Goal: Transaction & Acquisition: Book appointment/travel/reservation

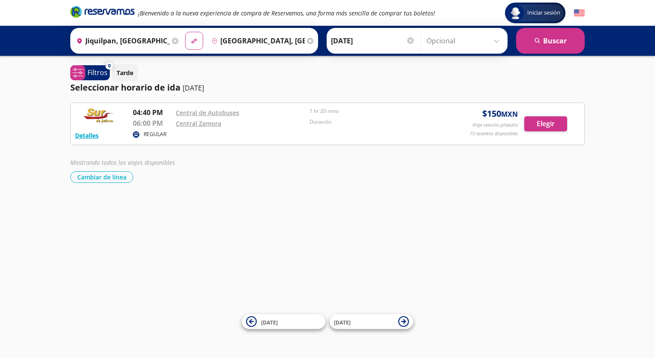
click at [249, 38] on input "[GEOGRAPHIC_DATA], [GEOGRAPHIC_DATA]" at bounding box center [256, 40] width 97 height 21
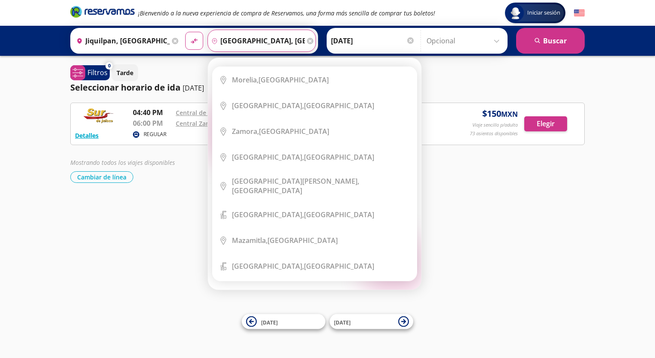
click at [302, 39] on div "Destino pin-outline [GEOGRAPHIC_DATA], [GEOGRAPHIC_DATA]" at bounding box center [262, 41] width 109 height 22
click at [307, 40] on icon at bounding box center [310, 41] width 6 height 6
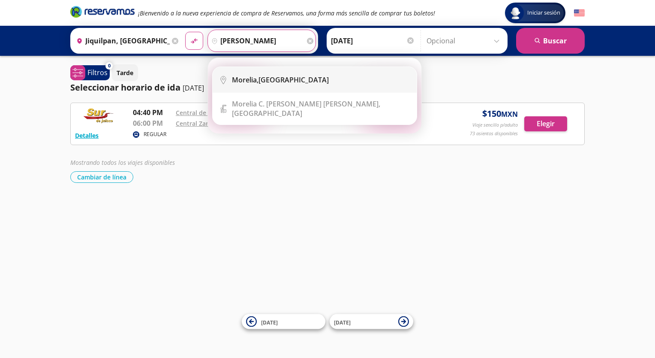
click at [269, 80] on div "[GEOGRAPHIC_DATA], [GEOGRAPHIC_DATA]" at bounding box center [280, 79] width 97 height 9
type input "[GEOGRAPHIC_DATA], [GEOGRAPHIC_DATA]"
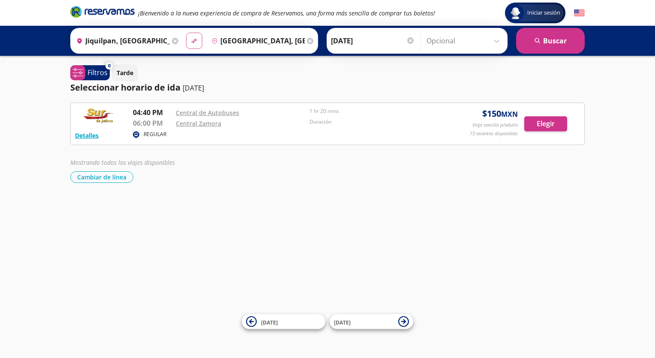
click at [190, 40] on icon "material-symbols:compare-arrows-rounded" at bounding box center [194, 41] width 8 height 8
type input "[GEOGRAPHIC_DATA], [GEOGRAPHIC_DATA]"
type input "Jiquilpan, [GEOGRAPHIC_DATA]"
click at [236, 39] on input "Jiquilpan, [GEOGRAPHIC_DATA]" at bounding box center [256, 40] width 97 height 21
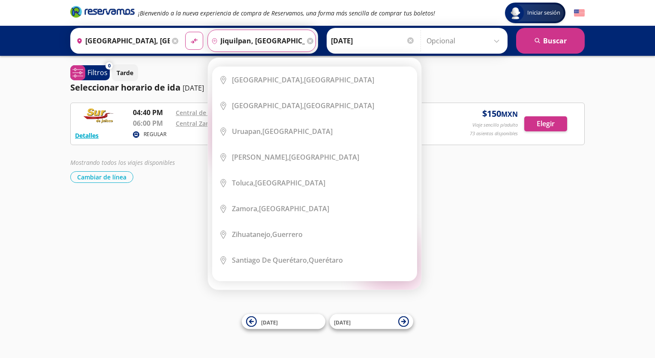
click at [307, 40] on icon at bounding box center [310, 41] width 6 height 6
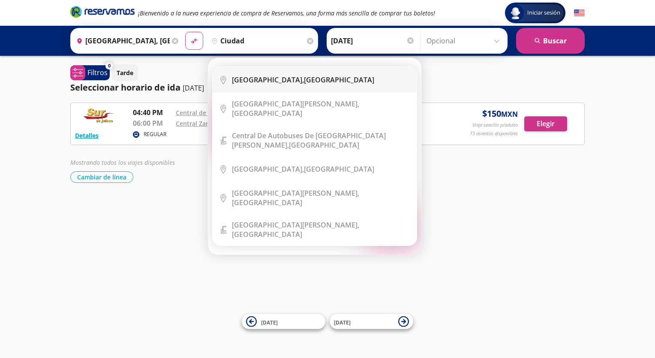
click at [310, 87] on li "City Icon [GEOGRAPHIC_DATA], [GEOGRAPHIC_DATA]" at bounding box center [315, 80] width 204 height 26
type input "[GEOGRAPHIC_DATA], [GEOGRAPHIC_DATA]"
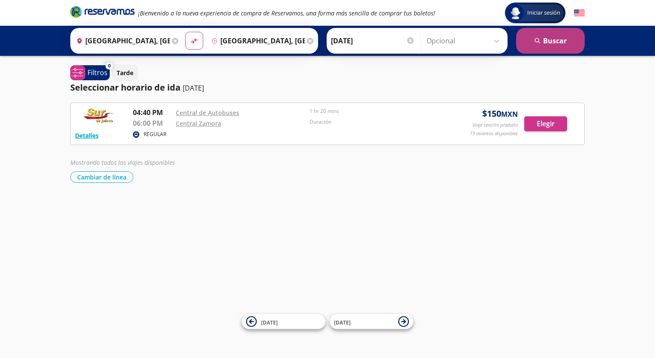
click at [536, 36] on button "search [GEOGRAPHIC_DATA]" at bounding box center [550, 41] width 69 height 26
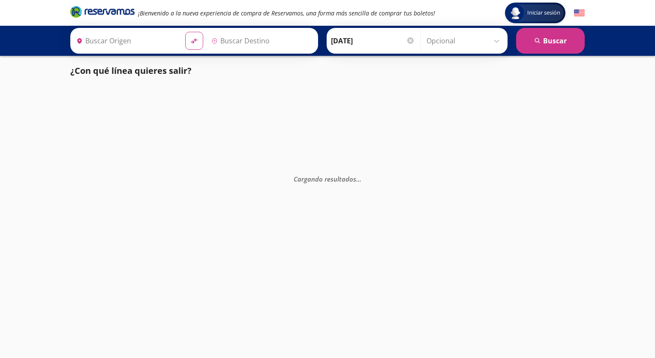
type input "[GEOGRAPHIC_DATA], [GEOGRAPHIC_DATA]"
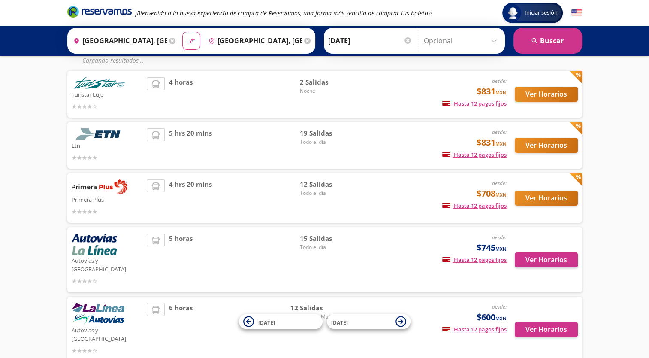
scroll to position [98, 0]
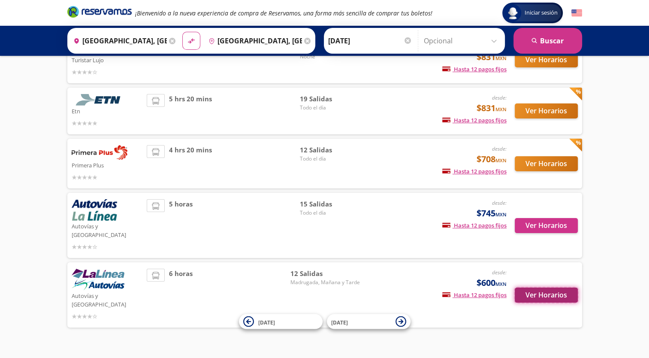
click at [550, 287] on button "Ver Horarios" at bounding box center [546, 294] width 63 height 15
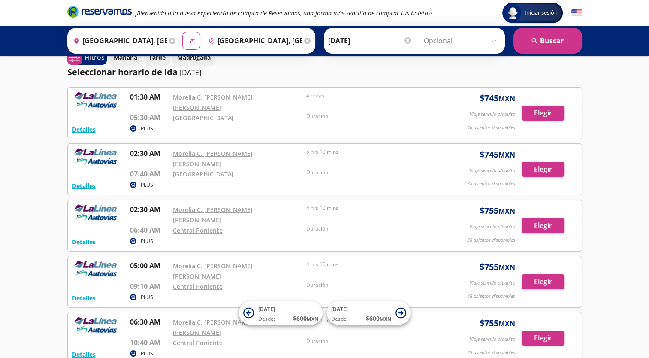
scroll to position [11, 0]
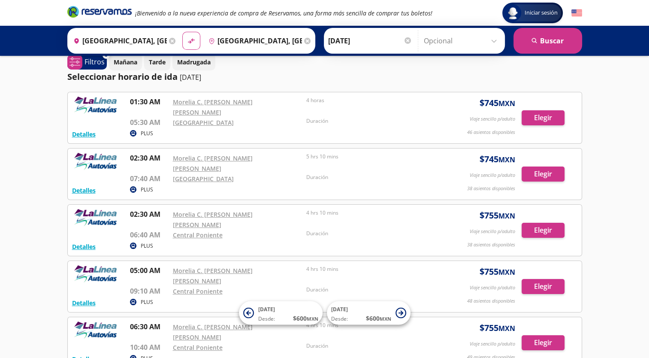
click at [169, 39] on icon at bounding box center [172, 41] width 6 height 6
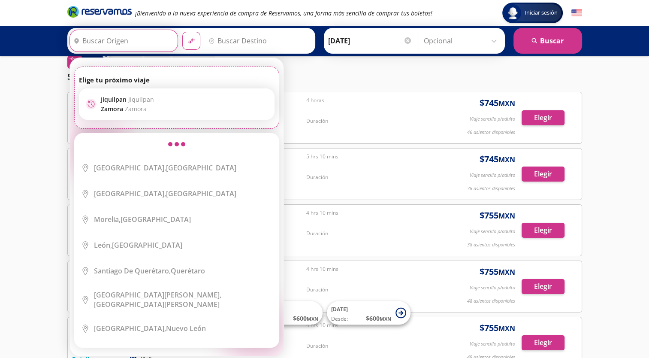
click at [146, 38] on input "Origen" at bounding box center [123, 40] width 106 height 21
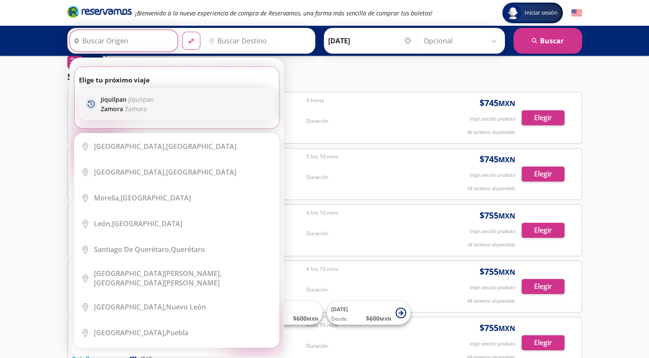
click at [143, 104] on div "Jiquilpan [PERSON_NAME]" at bounding box center [127, 104] width 53 height 18
type input "Jiquilpan, [GEOGRAPHIC_DATA]"
type input "[GEOGRAPHIC_DATA], [GEOGRAPHIC_DATA]"
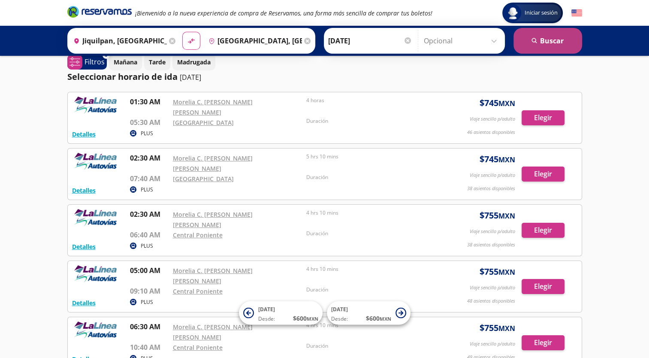
click at [540, 49] on button "search [GEOGRAPHIC_DATA]" at bounding box center [547, 41] width 69 height 26
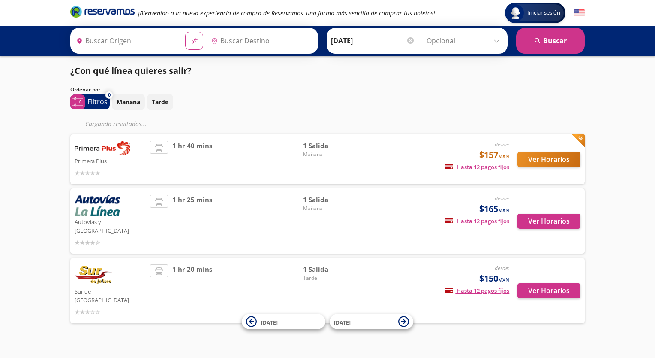
type input "Jiquilpan, [GEOGRAPHIC_DATA]"
type input "[GEOGRAPHIC_DATA], [GEOGRAPHIC_DATA]"
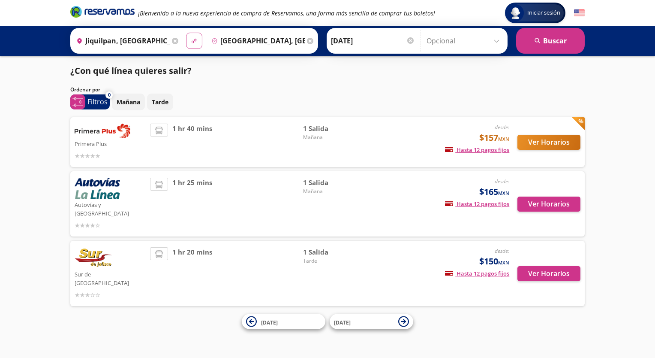
click at [192, 39] on icon at bounding box center [194, 41] width 6 height 5
type input "[GEOGRAPHIC_DATA], [GEOGRAPHIC_DATA]"
type input "Jiquilpan, [GEOGRAPHIC_DATA]"
click at [173, 40] on icon at bounding box center [175, 41] width 6 height 6
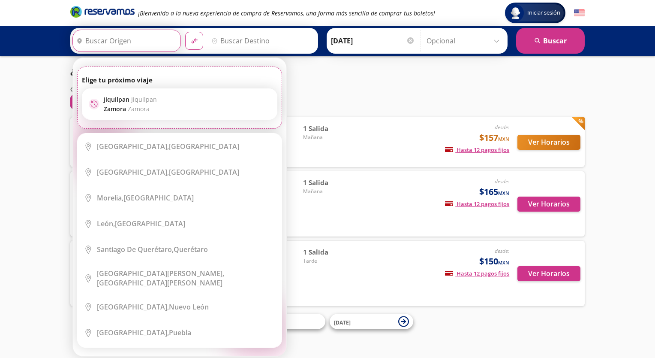
click at [314, 100] on div "Mañana Tarde" at bounding box center [348, 102] width 473 height 17
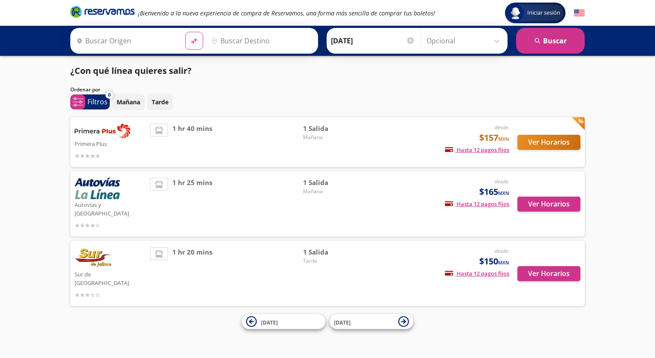
click at [145, 42] on input "Origen" at bounding box center [126, 40] width 106 height 21
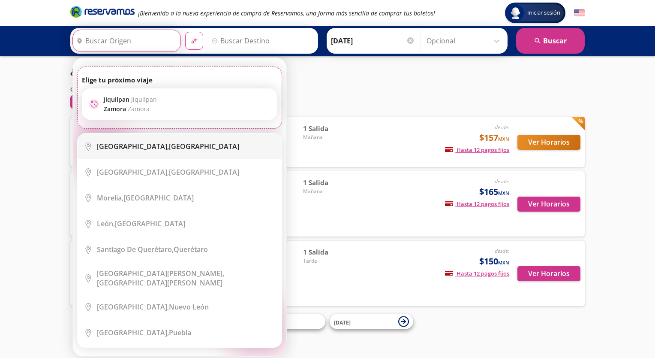
click at [191, 150] on div "[GEOGRAPHIC_DATA], [GEOGRAPHIC_DATA]" at bounding box center [168, 146] width 142 height 9
type input "[GEOGRAPHIC_DATA], [GEOGRAPHIC_DATA]"
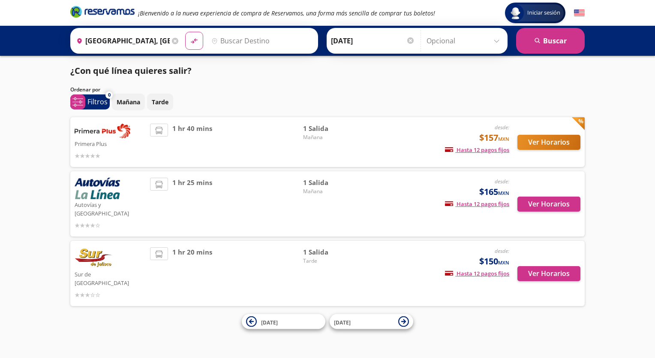
click at [244, 45] on input "Destino" at bounding box center [261, 40] width 106 height 21
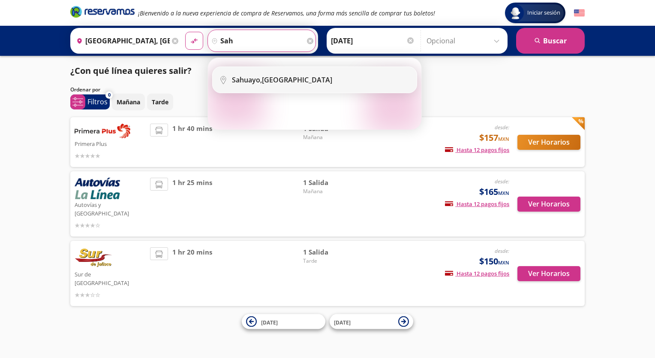
click at [273, 87] on li "City Icon [GEOGRAPHIC_DATA], [GEOGRAPHIC_DATA]" at bounding box center [315, 80] width 204 height 26
type input "[GEOGRAPHIC_DATA], [GEOGRAPHIC_DATA]"
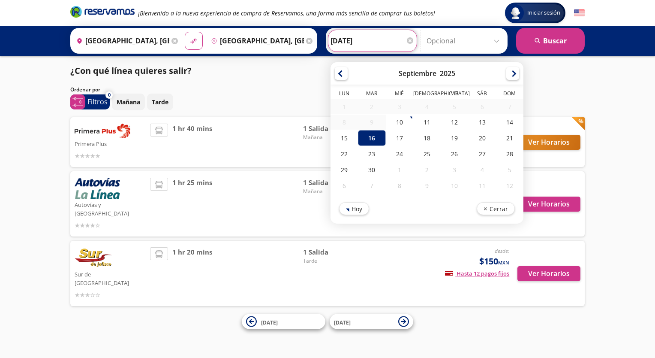
click at [352, 36] on input "[DATE]" at bounding box center [373, 40] width 84 height 21
click at [457, 123] on div "12" at bounding box center [454, 122] width 27 height 16
type input "[DATE]"
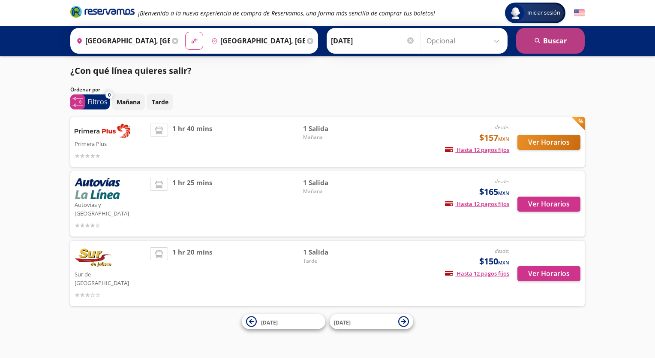
click at [559, 41] on button "search [GEOGRAPHIC_DATA]" at bounding box center [550, 41] width 69 height 26
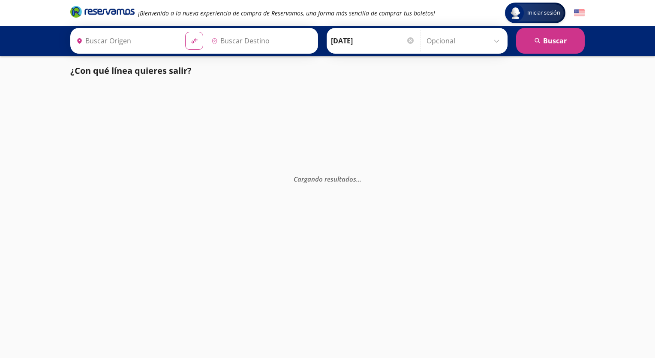
type input "[GEOGRAPHIC_DATA], [GEOGRAPHIC_DATA]"
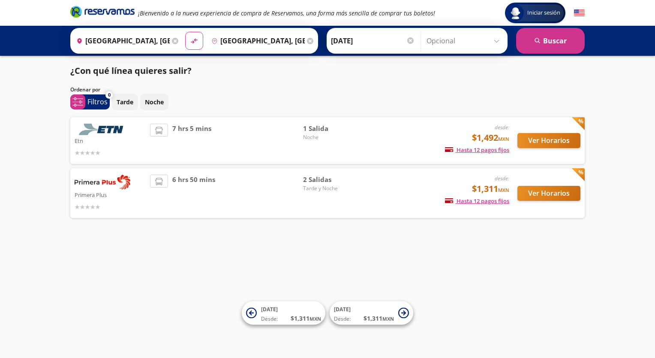
click at [353, 190] on span "Tarde y Noche" at bounding box center [333, 188] width 60 height 8
click at [547, 194] on button "Ver Horarios" at bounding box center [549, 193] width 63 height 15
click at [359, 97] on div "Tarde Noche" at bounding box center [348, 102] width 473 height 17
click at [356, 90] on div "Ordenar por" at bounding box center [327, 90] width 515 height 8
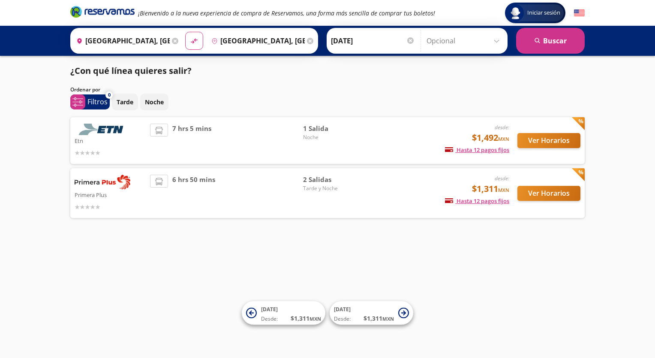
click at [230, 40] on input "[GEOGRAPHIC_DATA], [GEOGRAPHIC_DATA]" at bounding box center [256, 40] width 97 height 21
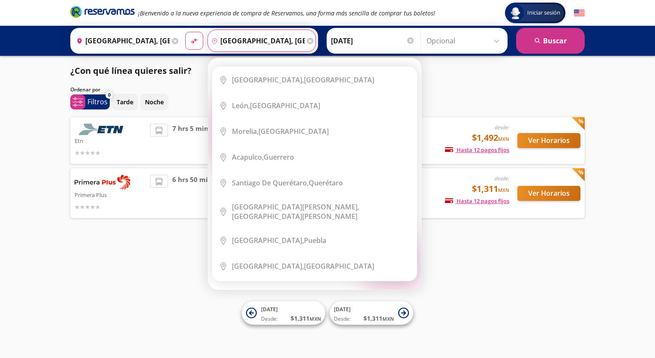
click at [307, 41] on icon at bounding box center [310, 41] width 6 height 6
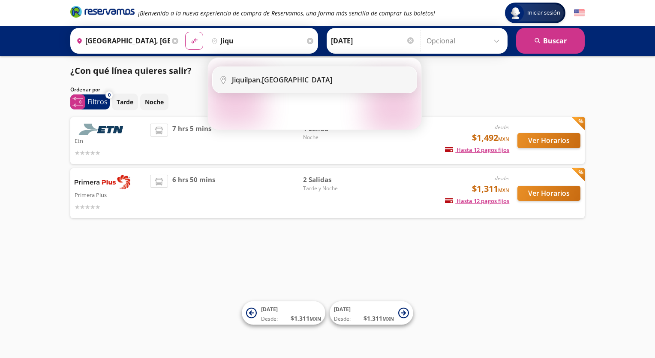
click at [305, 83] on div "Jiquilpan, [GEOGRAPHIC_DATA]" at bounding box center [321, 79] width 178 height 9
type input "Jiquilpan, [GEOGRAPHIC_DATA]"
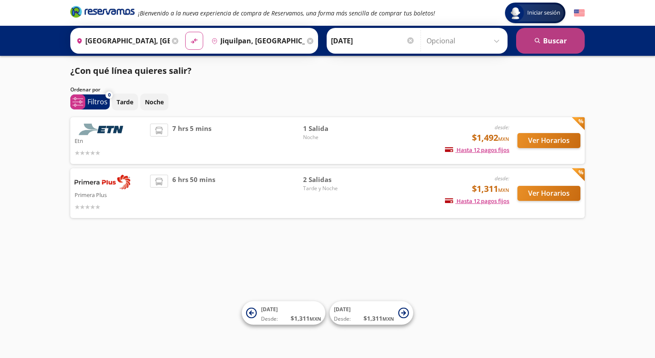
click at [544, 44] on button "search [GEOGRAPHIC_DATA]" at bounding box center [550, 41] width 69 height 26
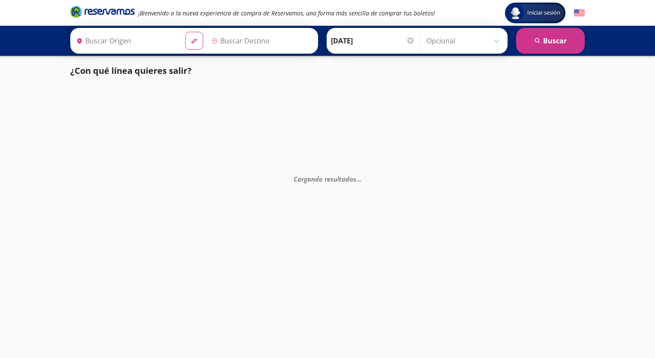
type input "[GEOGRAPHIC_DATA], [GEOGRAPHIC_DATA]"
type input "Jiquilpan, [GEOGRAPHIC_DATA]"
